Goal: Task Accomplishment & Management: Manage account settings

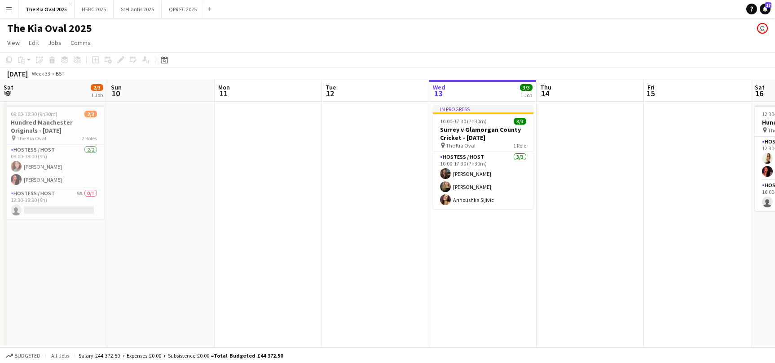
scroll to position [0, 215]
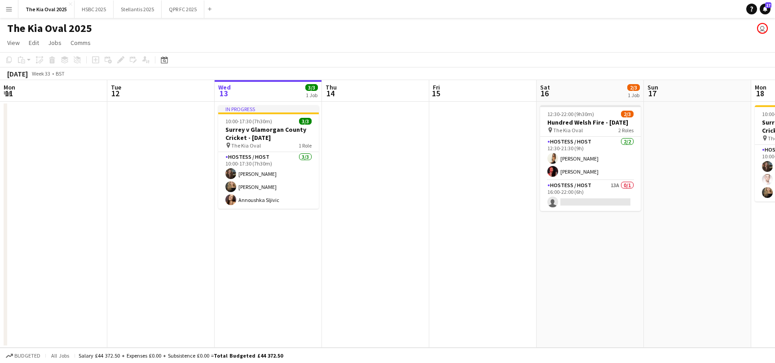
click at [10, 8] on app-icon "Menu" at bounding box center [8, 8] width 7 height 7
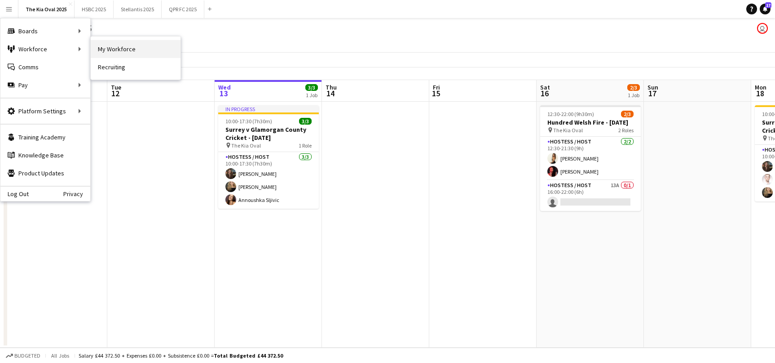
click at [147, 48] on link "My Workforce" at bounding box center [136, 49] width 90 height 18
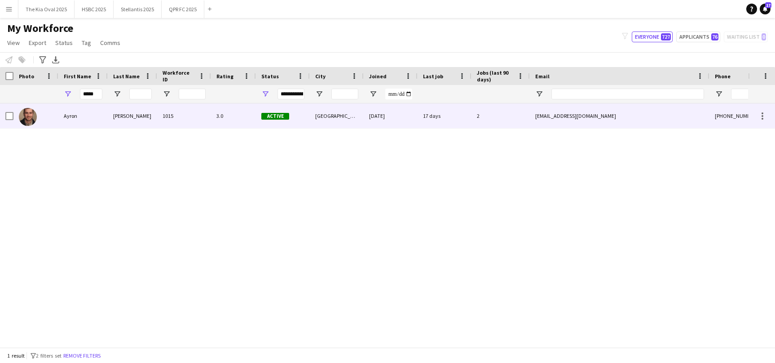
click at [84, 117] on div "Ayron" at bounding box center [82, 115] width 49 height 25
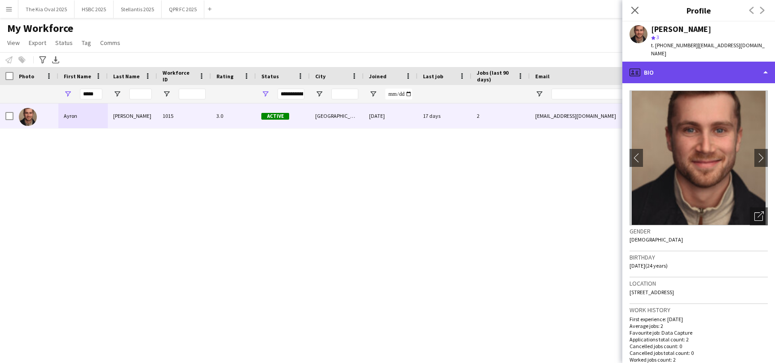
click at [744, 67] on div "profile Bio" at bounding box center [699, 73] width 153 height 22
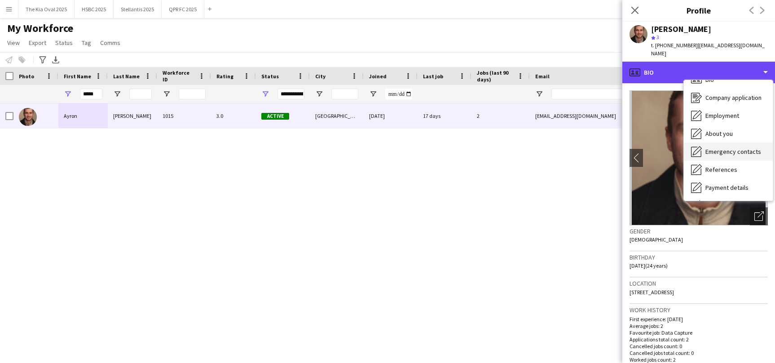
scroll to position [17, 0]
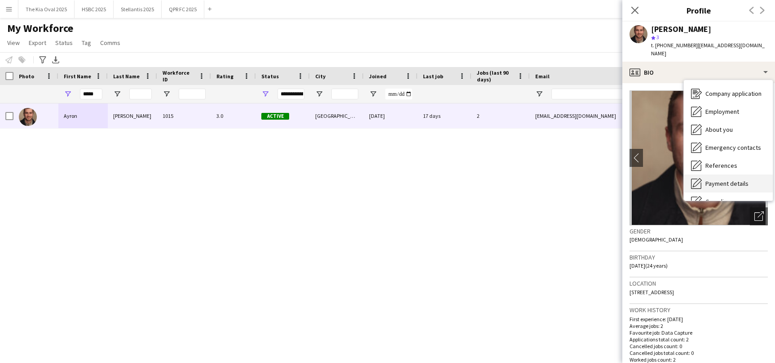
click at [744, 174] on div "Payment details Payment details" at bounding box center [728, 183] width 89 height 18
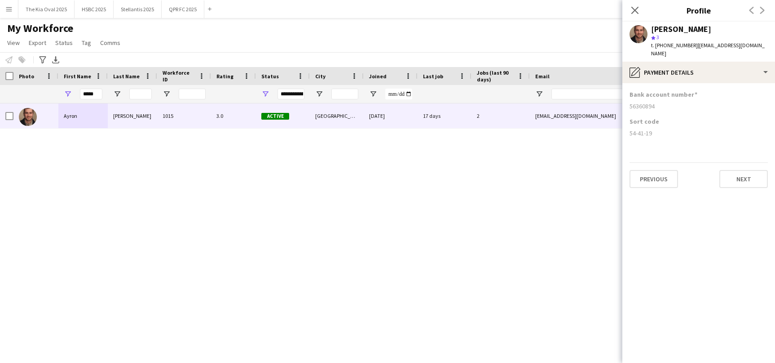
click at [619, 94] on body "Menu Boards Boards Boards All jobs Status Workforce Workforce My Workforce Recr…" at bounding box center [387, 181] width 775 height 363
click at [669, 102] on div "56360894" at bounding box center [699, 106] width 138 height 8
drag, startPoint x: 650, startPoint y: 98, endPoint x: 629, endPoint y: 98, distance: 20.7
click at [627, 98] on app-section-data-types "Bank account number [FINANCIAL_ID] Sort code [FINANCIAL_ID] Previous Next" at bounding box center [699, 222] width 153 height 279
copy div "56360894"
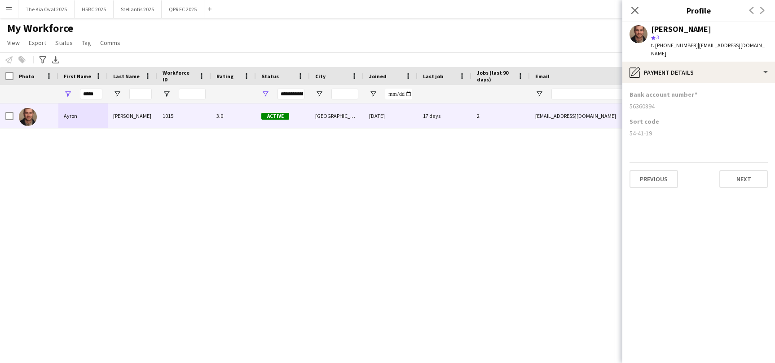
drag, startPoint x: 647, startPoint y: 125, endPoint x: 628, endPoint y: 125, distance: 19.8
click at [628, 125] on app-section-data-types "Bank account number [FINANCIAL_ID] Sort code [FINANCIAL_ID] Previous Next" at bounding box center [699, 222] width 153 height 279
copy div "54-41-19"
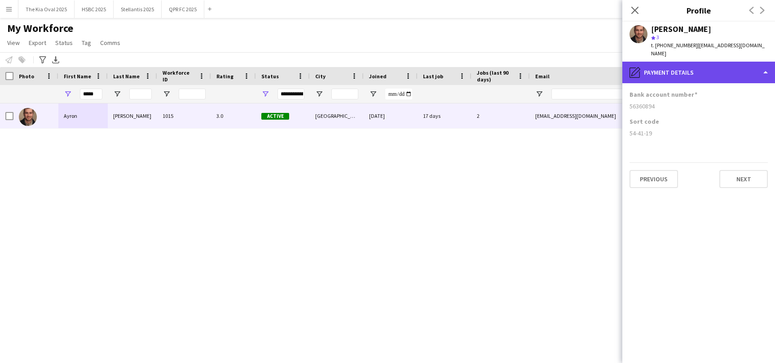
click at [669, 66] on div "pencil4 Payment details" at bounding box center [699, 73] width 153 height 22
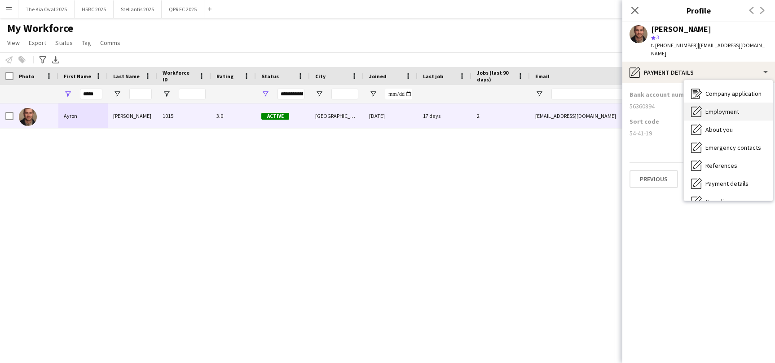
click at [719, 110] on div "Employment Employment" at bounding box center [728, 111] width 89 height 18
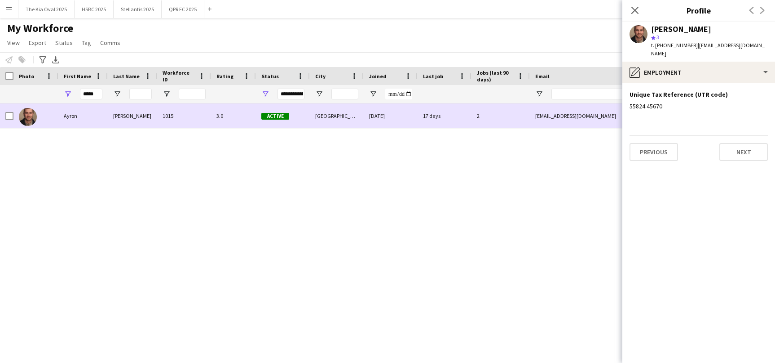
click at [533, 116] on div "[EMAIL_ADDRESS][DOMAIN_NAME]" at bounding box center [620, 115] width 180 height 25
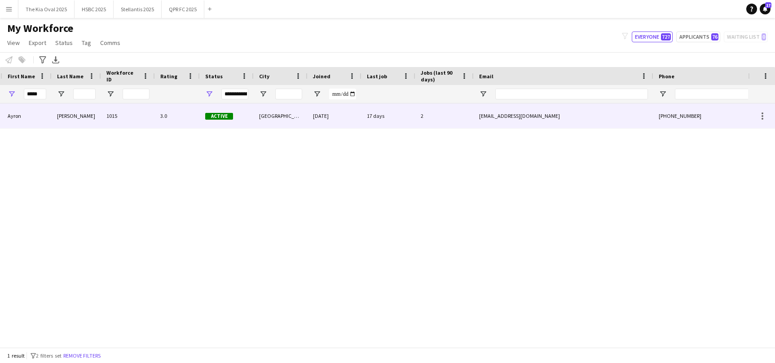
scroll to position [0, 0]
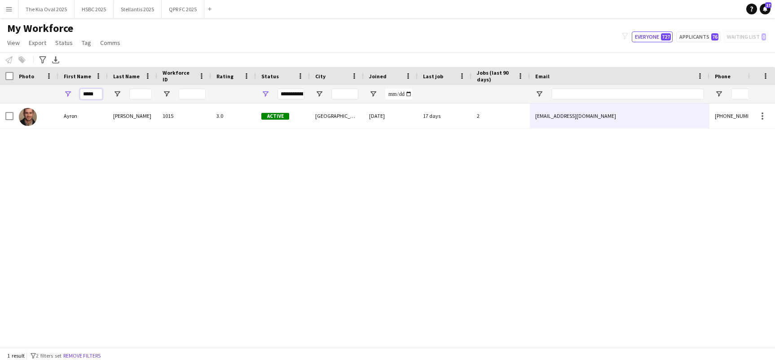
drag, startPoint x: 80, startPoint y: 94, endPoint x: 24, endPoint y: 89, distance: 56.0
click at [24, 89] on div "**********" at bounding box center [509, 94] width 1019 height 18
type input "****"
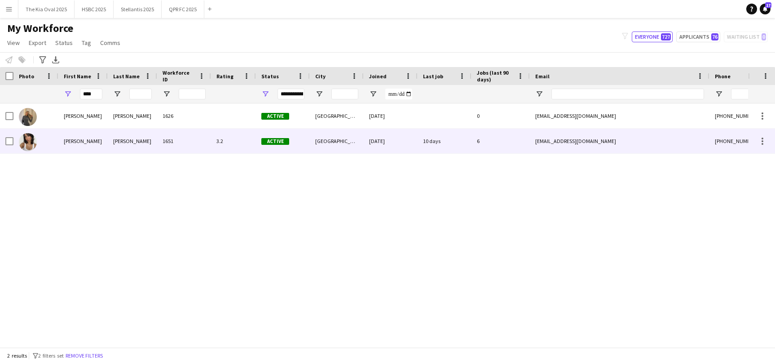
click at [81, 144] on div "[PERSON_NAME]" at bounding box center [82, 140] width 49 height 25
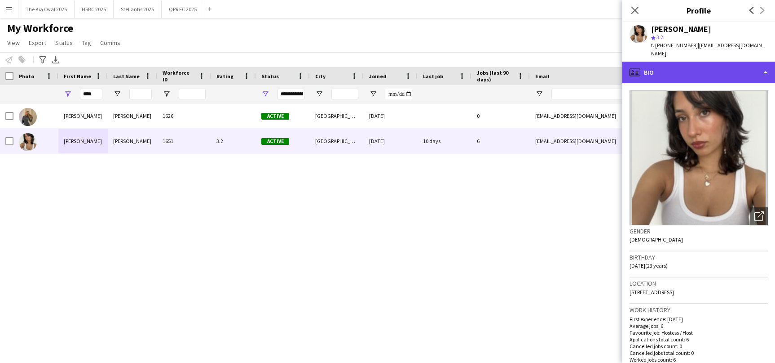
click at [721, 62] on div "profile Bio" at bounding box center [699, 73] width 153 height 22
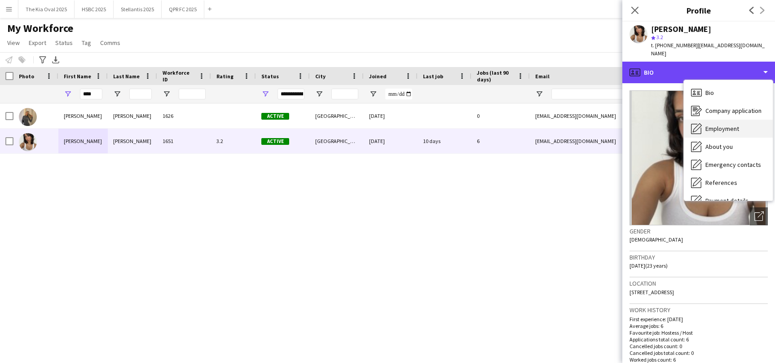
scroll to position [19, 0]
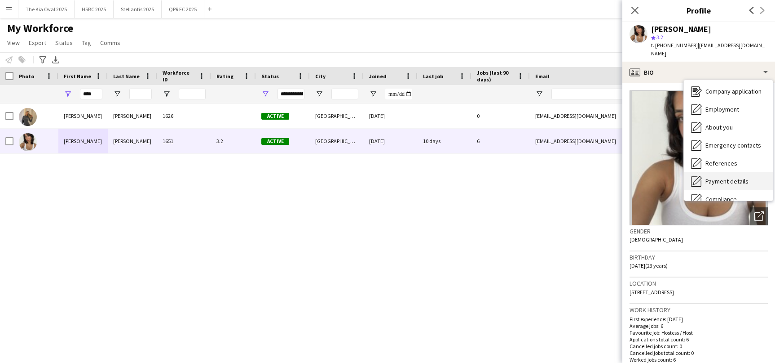
click at [740, 177] on div "Payment details Payment details" at bounding box center [728, 181] width 89 height 18
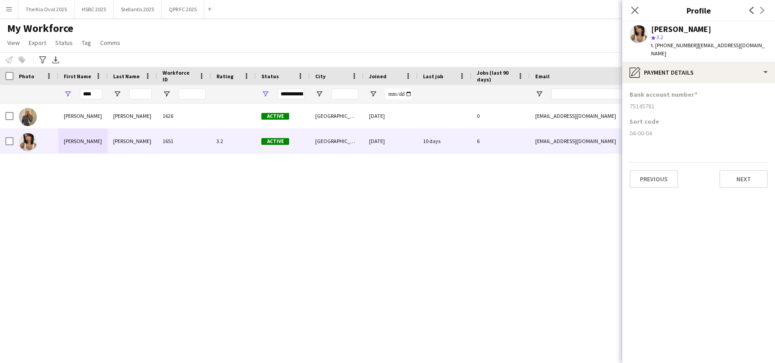
drag, startPoint x: 656, startPoint y: 97, endPoint x: 627, endPoint y: 97, distance: 29.2
click at [626, 97] on app-section-data-types "Bank account number [FINANCIAL_ID] Sort code [FINANCIAL_ID] Previous Next" at bounding box center [699, 222] width 153 height 279
copy div "75145781"
click at [625, 126] on app-section-data-types "Bank account number [FINANCIAL_ID] Sort code [FINANCIAL_ID] Previous Next" at bounding box center [699, 222] width 153 height 279
copy div "04-00-04"
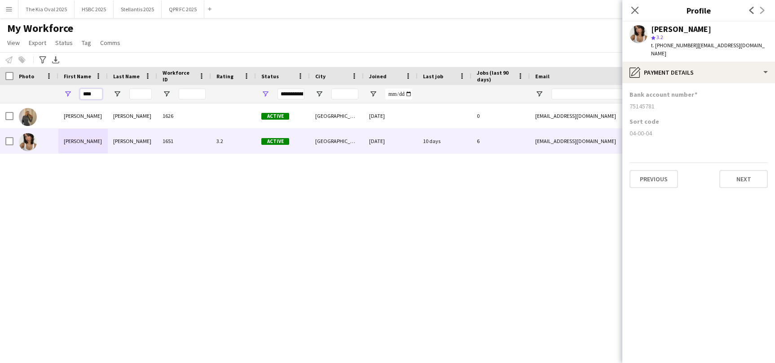
drag, startPoint x: 95, startPoint y: 96, endPoint x: 67, endPoint y: 94, distance: 27.9
click at [67, 94] on div "****" at bounding box center [82, 94] width 49 height 18
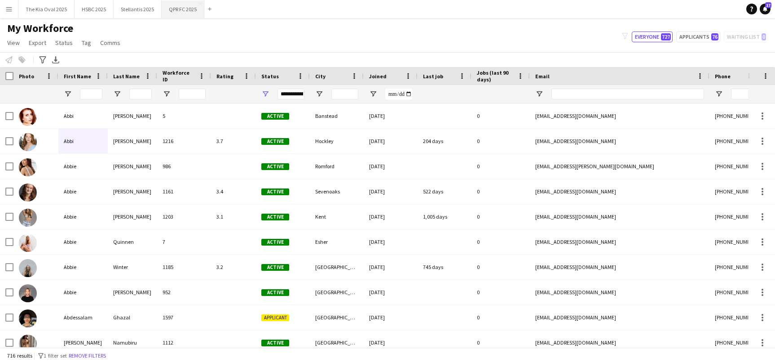
click at [169, 10] on button "QPR FC 2025 Close" at bounding box center [183, 9] width 43 height 18
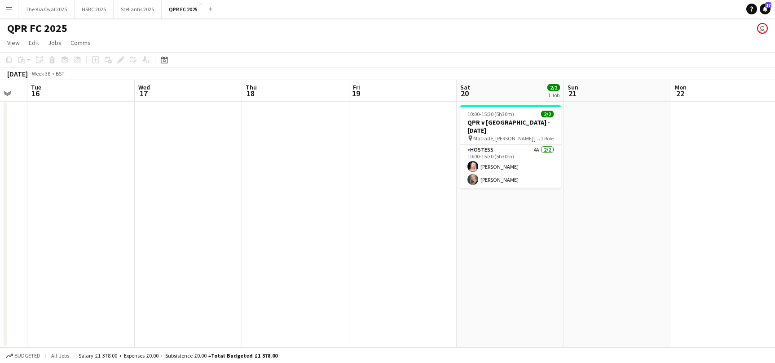
scroll to position [0, 244]
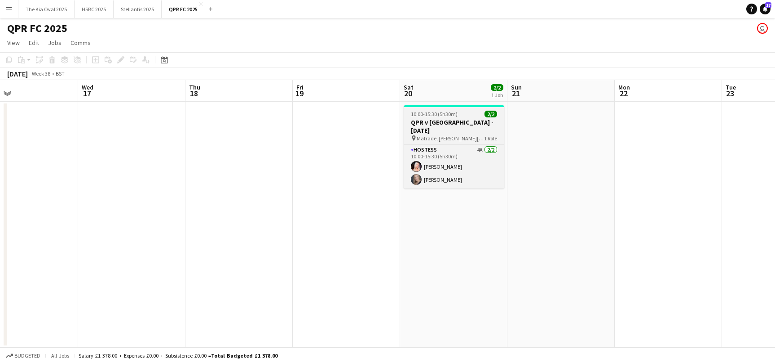
click at [452, 121] on h3 "QPR v [GEOGRAPHIC_DATA] - [DATE]" at bounding box center [454, 126] width 101 height 16
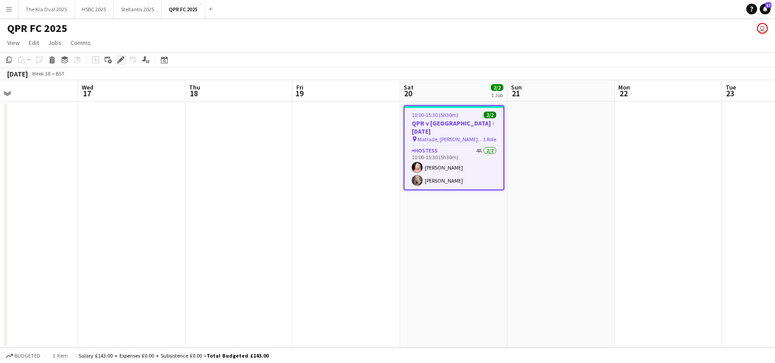
click at [118, 59] on icon "Edit" at bounding box center [120, 59] width 7 height 7
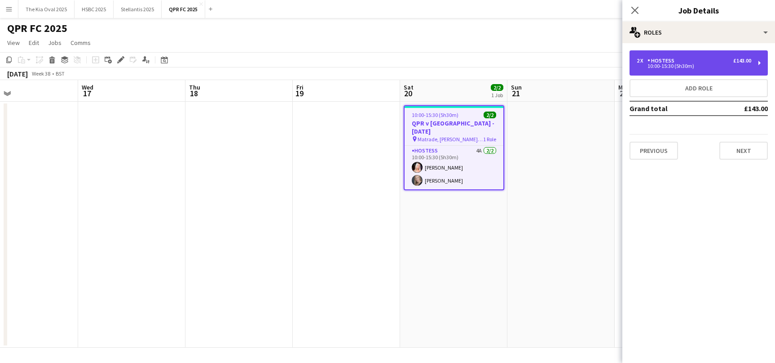
click at [731, 66] on div "10:00-15:30 (5h30m)" at bounding box center [694, 66] width 115 height 4
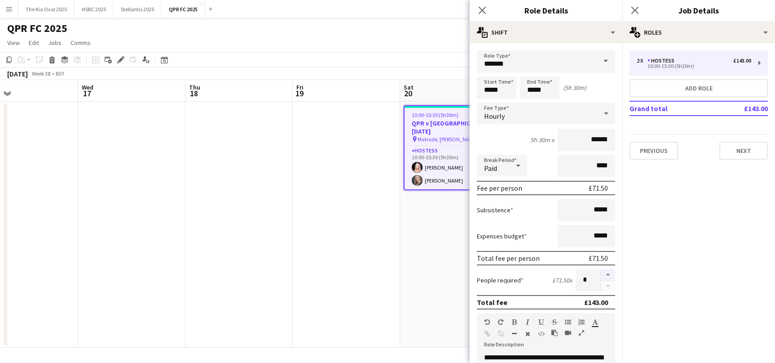
click at [608, 275] on button "button" at bounding box center [608, 275] width 14 height 12
type input "*"
click at [415, 258] on app-date-cell "10:00-15:30 (5h30m) 2/2 QPR v [GEOGRAPHIC_DATA] - [DATE] pin Matrade, [PERSON_N…" at bounding box center [453, 225] width 107 height 246
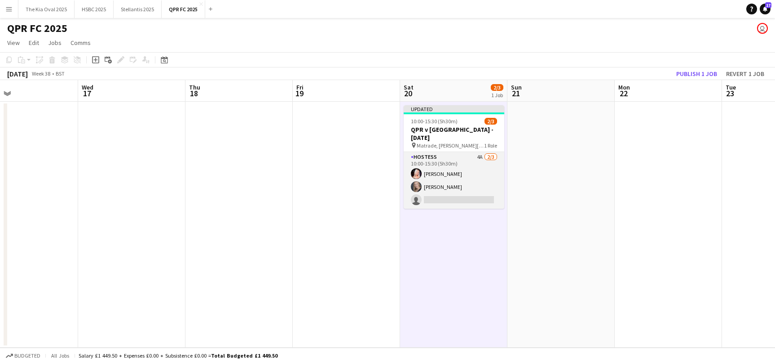
click at [474, 168] on app-card-role "Hostess 4A [DATE] 10:00-15:30 (5h30m) [PERSON_NAME] [PERSON_NAME] Ruszkin singl…" at bounding box center [454, 180] width 101 height 57
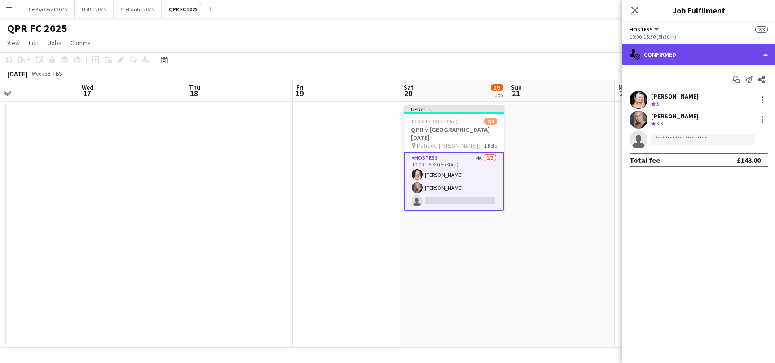
click at [716, 45] on div "single-neutral-actions-check-2 Confirmed" at bounding box center [699, 55] width 153 height 22
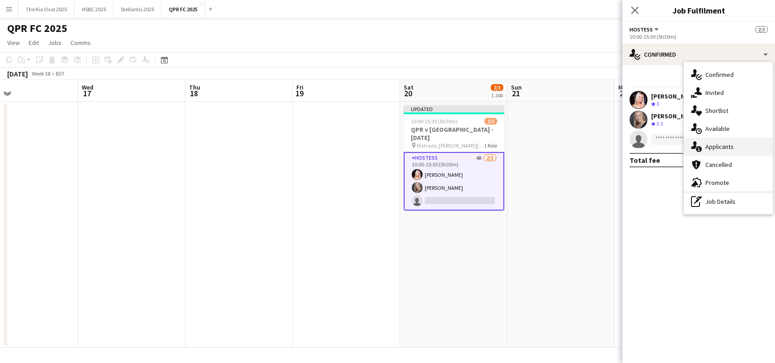
click at [735, 148] on div "single-neutral-actions-information Applicants" at bounding box center [728, 146] width 89 height 18
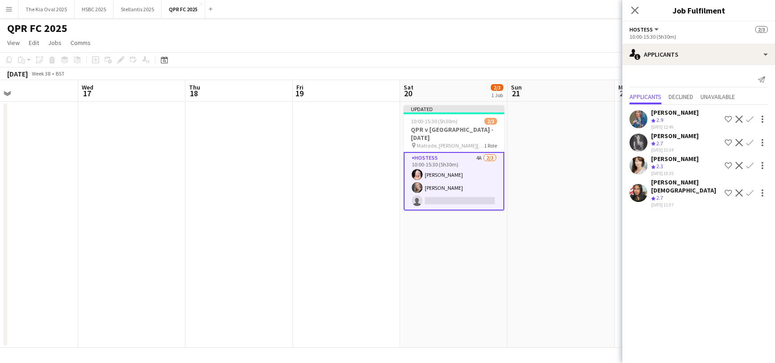
drag, startPoint x: 546, startPoint y: 168, endPoint x: 562, endPoint y: 161, distance: 17.5
click at [546, 168] on app-date-cell at bounding box center [561, 225] width 107 height 246
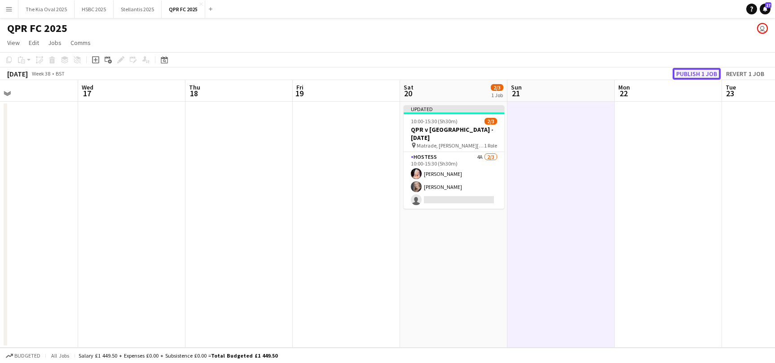
click at [676, 76] on button "Publish 1 job" at bounding box center [697, 74] width 48 height 12
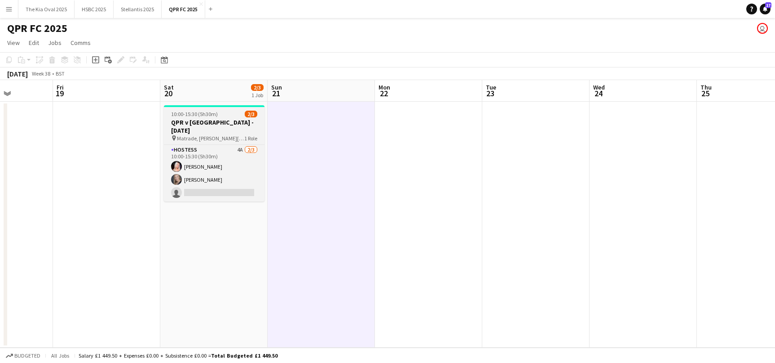
scroll to position [0, 276]
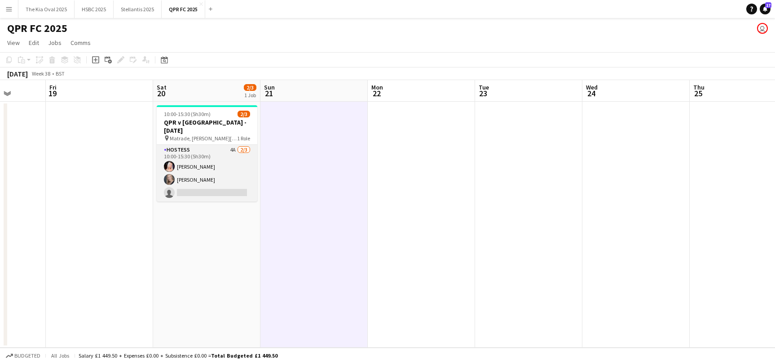
click at [230, 168] on app-card-role "Hostess 4A [DATE] 10:00-15:30 (5h30m) [PERSON_NAME] [PERSON_NAME] Ruszkin singl…" at bounding box center [207, 173] width 101 height 57
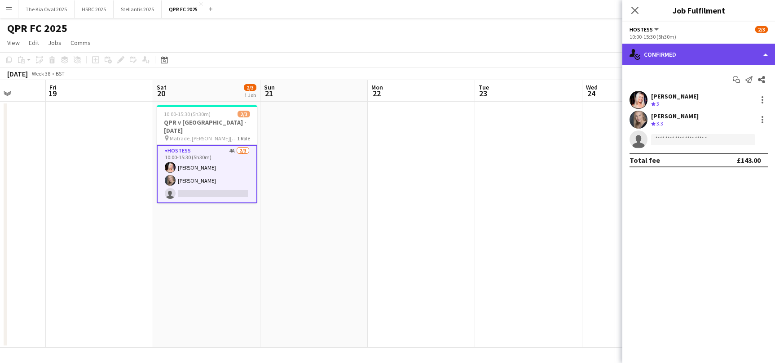
click at [672, 56] on div "single-neutral-actions-check-2 Confirmed" at bounding box center [699, 55] width 153 height 22
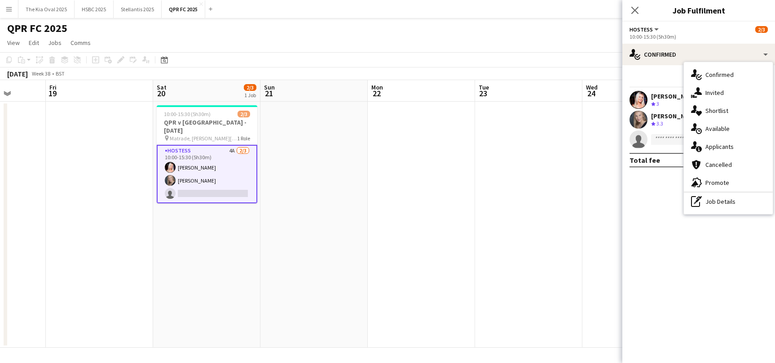
click at [744, 146] on div "single-neutral-actions-information Applicants" at bounding box center [728, 146] width 89 height 18
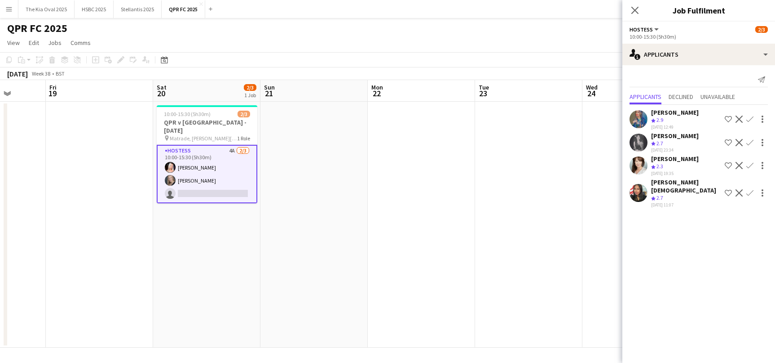
click at [340, 187] on app-date-cell at bounding box center [314, 225] width 107 height 246
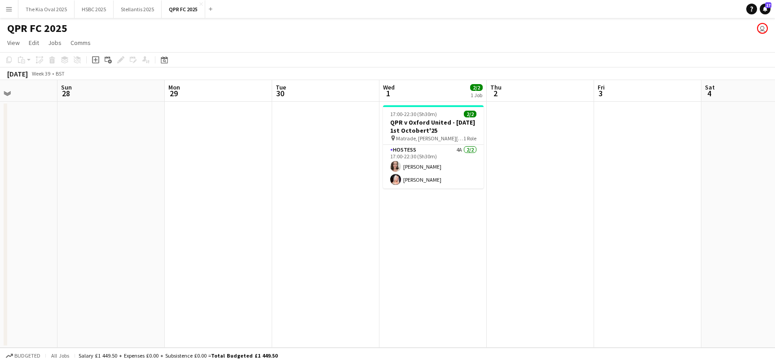
scroll to position [0, 244]
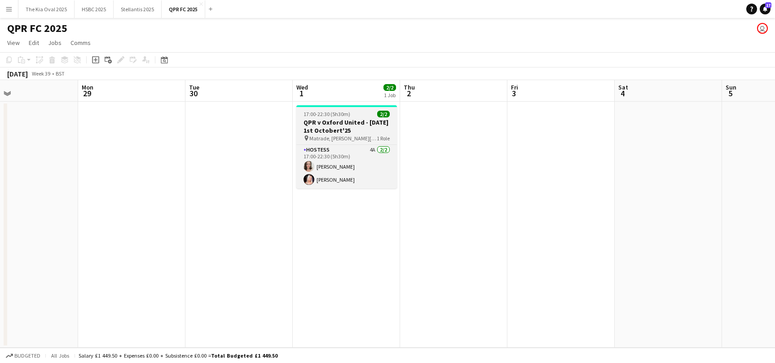
click at [339, 129] on h3 "QPR v Oxford United - [DATE] 1st Octobert'25" at bounding box center [347, 126] width 101 height 16
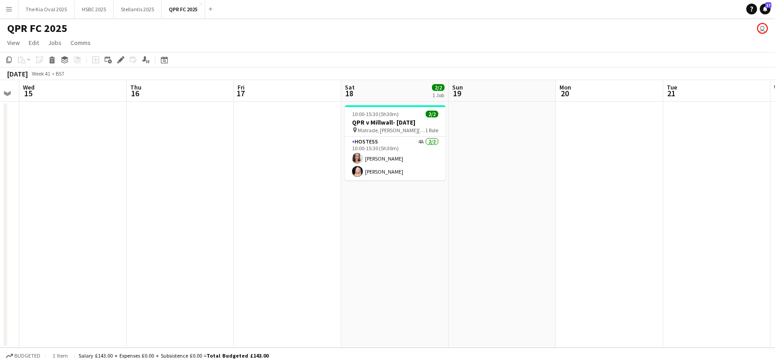
scroll to position [0, 306]
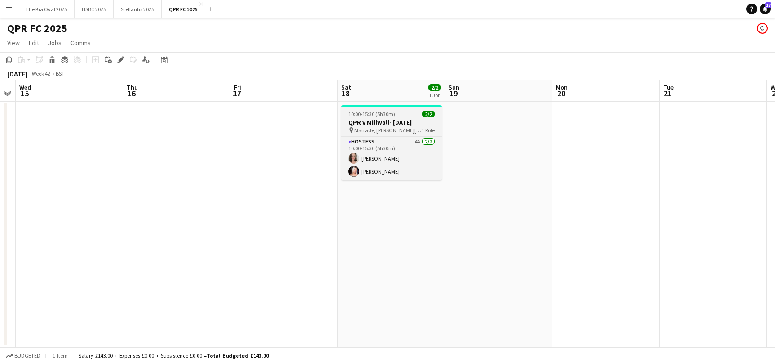
click at [383, 116] on span "10:00-15:30 (5h30m)" at bounding box center [372, 114] width 47 height 7
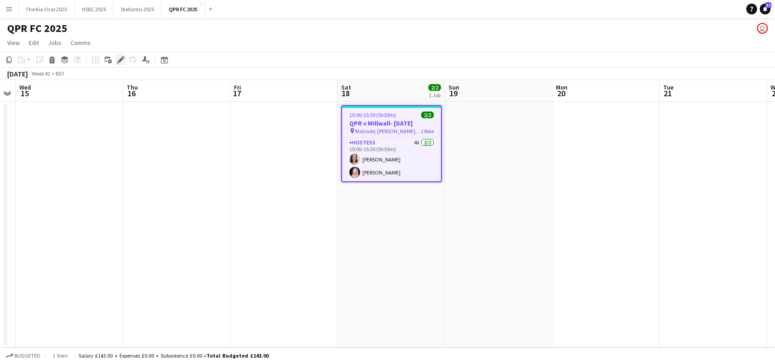
click at [123, 59] on icon at bounding box center [120, 60] width 5 height 5
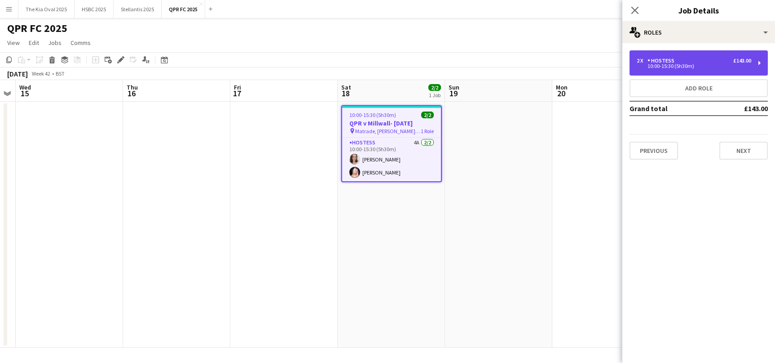
click at [692, 62] on div "2 x Hostess £143.00" at bounding box center [694, 61] width 115 height 6
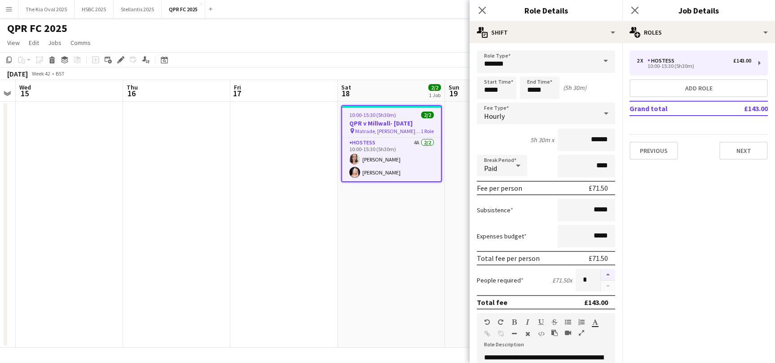
click at [608, 270] on button "button" at bounding box center [608, 275] width 14 height 12
type input "*"
click at [403, 267] on app-date-cell "10:00-15:30 (5h30m) 2/2 QPR v Millwall- [DATE] pin Matrade, [PERSON_NAME][GEOGR…" at bounding box center [391, 225] width 107 height 246
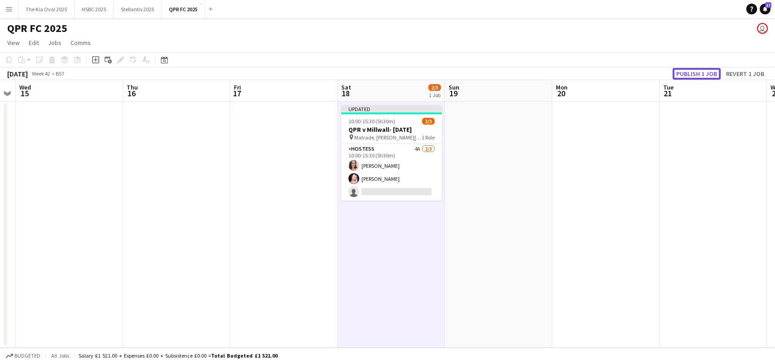
click at [691, 71] on button "Publish 1 job" at bounding box center [697, 74] width 48 height 12
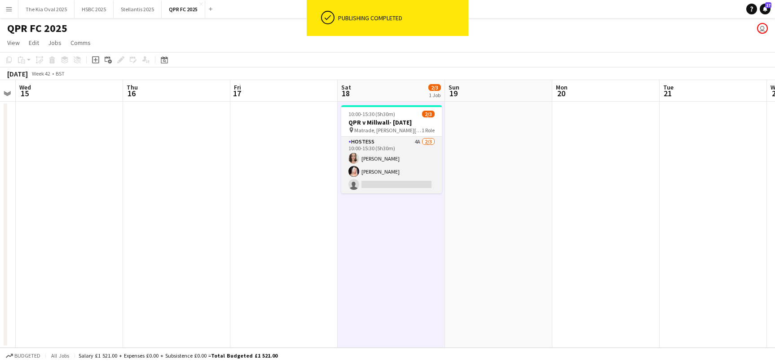
click at [423, 170] on app-card-role "Hostess 4A [DATE] 10:00-15:30 (5h30m) [PERSON_NAME] [PERSON_NAME] single-neutra…" at bounding box center [391, 165] width 101 height 57
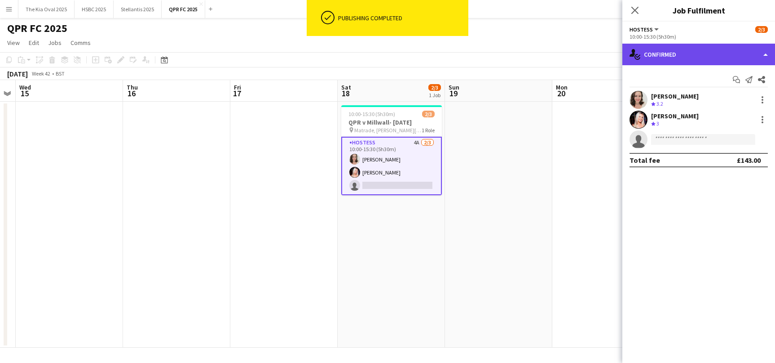
click at [743, 55] on div "single-neutral-actions-check-2 Confirmed" at bounding box center [699, 55] width 153 height 22
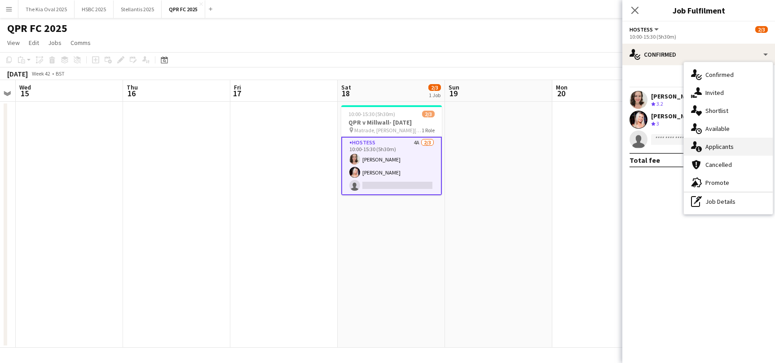
click at [746, 148] on div "single-neutral-actions-information Applicants" at bounding box center [728, 146] width 89 height 18
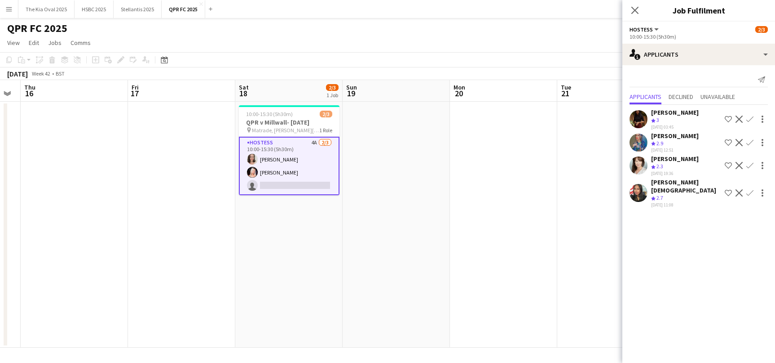
scroll to position [0, 408]
click at [230, 320] on app-date-cell at bounding box center [181, 225] width 107 height 246
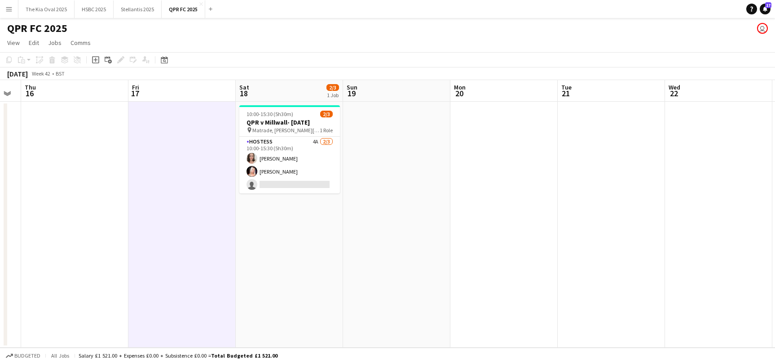
scroll to position [0, 408]
click at [50, 11] on button "The Kia Oval 2025 Close" at bounding box center [46, 9] width 56 height 18
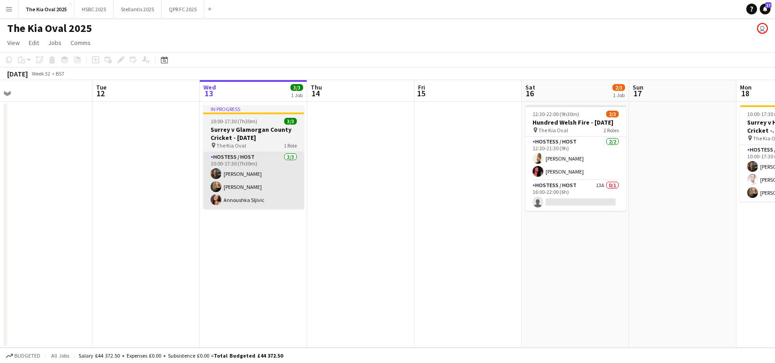
scroll to position [0, 354]
